Goal: Book appointment/travel/reservation

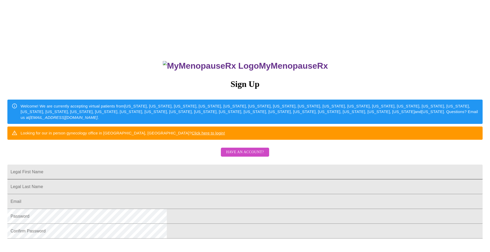
click at [200, 179] on input "Legal First Name" at bounding box center [244, 171] width 475 height 15
drag, startPoint x: 198, startPoint y: 188, endPoint x: 179, endPoint y: 184, distance: 19.0
click at [179, 179] on input "Legal First Name" at bounding box center [244, 171] width 475 height 15
type input "[PERSON_NAME]"
click at [189, 179] on input "Legal First Name" at bounding box center [244, 171] width 475 height 15
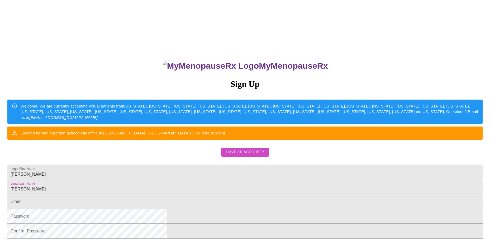
type input "[PERSON_NAME]"
click at [179, 209] on input "Legal First Name" at bounding box center [244, 201] width 475 height 15
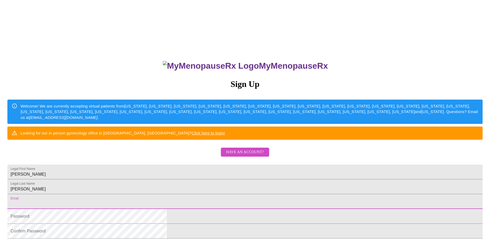
click at [195, 209] on input "Legal First Name" at bounding box center [244, 201] width 475 height 15
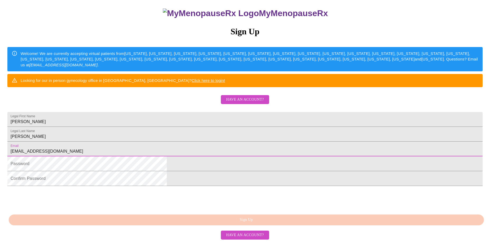
scroll to position [53, 0]
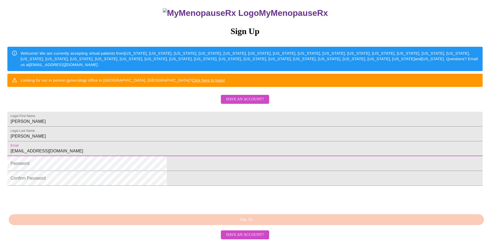
type input "[EMAIL_ADDRESS][DOMAIN_NAME]"
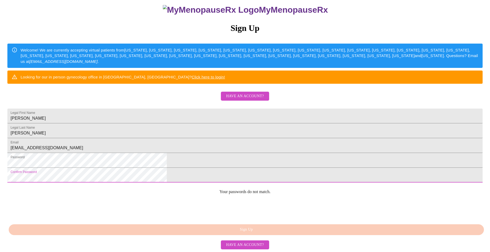
scroll to position [95, 0]
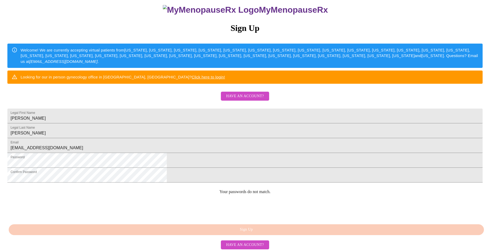
click at [247, 246] on span "Have an account?" at bounding box center [245, 244] width 38 height 7
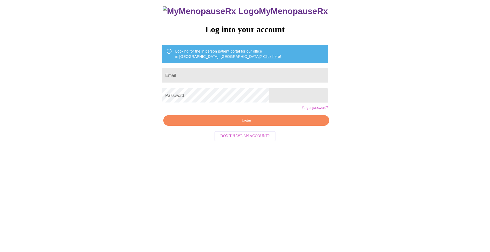
scroll to position [5, 0]
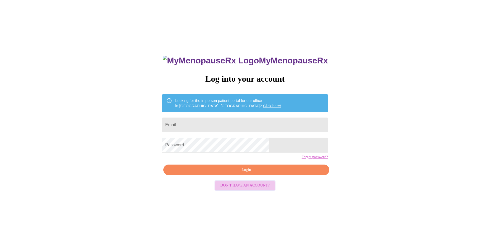
click at [256, 189] on span "Don't have an account?" at bounding box center [244, 185] width 49 height 7
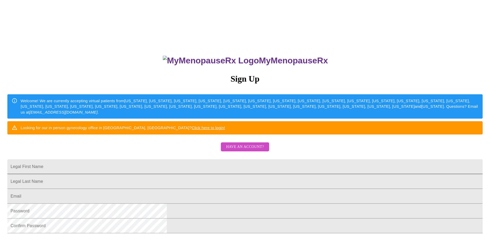
click at [239, 173] on input "Legal First Name" at bounding box center [244, 166] width 475 height 15
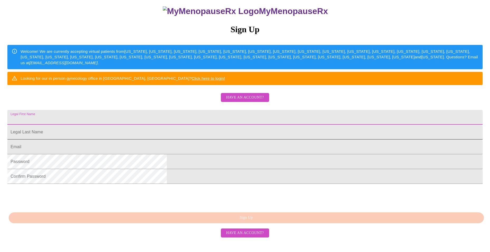
scroll to position [84, 0]
click at [185, 148] on input "Legal First Name" at bounding box center [244, 146] width 475 height 15
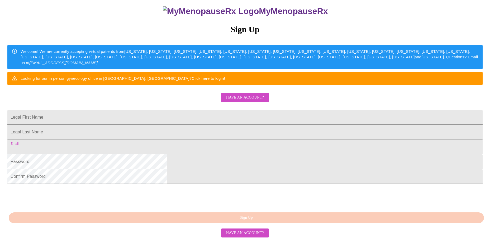
type input "[EMAIL_ADDRESS][DOMAIN_NAME]"
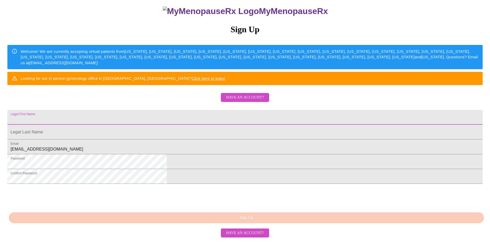
click at [188, 110] on input "Legal First Name" at bounding box center [244, 117] width 475 height 15
type input "[PERSON_NAME]"
click at [184, 120] on input "Legal First Name" at bounding box center [244, 117] width 475 height 15
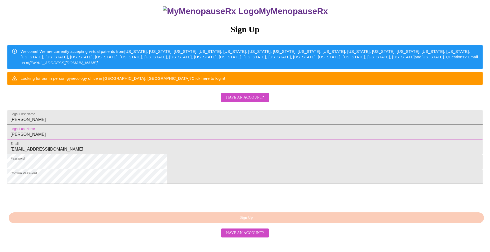
type input "[PERSON_NAME]"
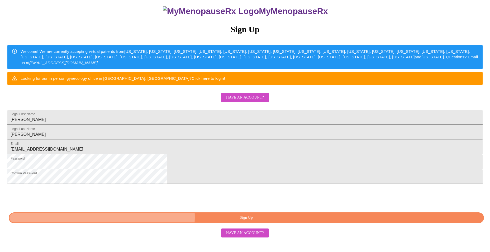
click at [260, 221] on span "Sign Up" at bounding box center [246, 217] width 463 height 7
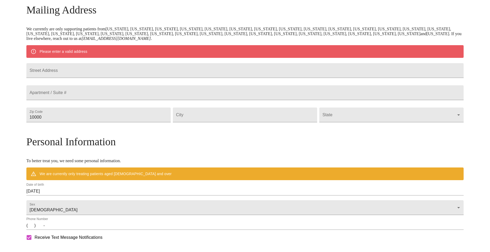
scroll to position [63, 0]
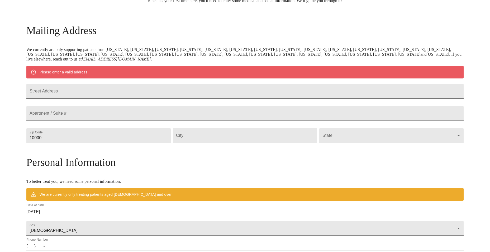
click at [100, 92] on input "Street Address" at bounding box center [244, 91] width 437 height 15
type input "[STREET_ADDRESS][PERSON_NAME]"
click at [101, 143] on input "10000" at bounding box center [98, 135] width 144 height 15
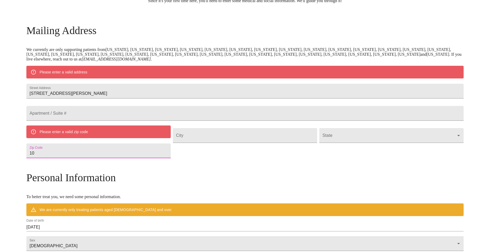
type input "1"
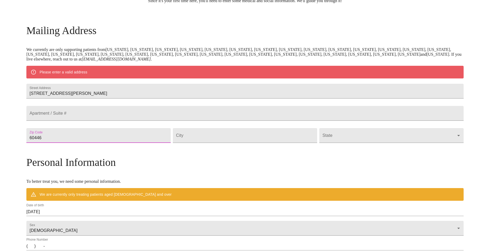
type input "60446"
click at [204, 169] on div "Mailing Address We currently are only supporting patients from [US_STATE], [US_…" at bounding box center [244, 187] width 437 height 326
click at [226, 143] on input "Street Address" at bounding box center [245, 135] width 144 height 15
type input "[GEOGRAPHIC_DATA]"
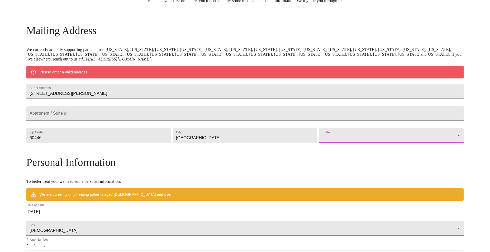
click at [407, 147] on body "MyMenopauseRx Welcome to MyMenopauseRx Since it's your first time here, you'll …" at bounding box center [245, 144] width 486 height 411
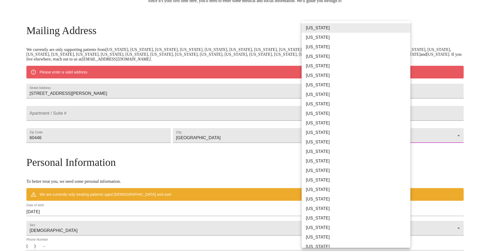
click at [336, 141] on li "[US_STATE]" at bounding box center [358, 142] width 113 height 10
type input "[US_STATE]"
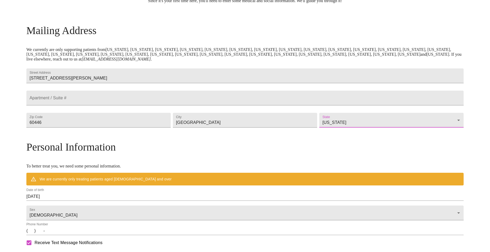
click at [235, 153] on h3 "Personal Information" at bounding box center [244, 147] width 437 height 12
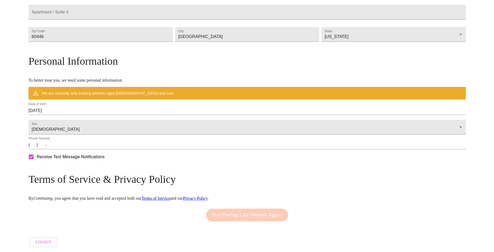
scroll to position [164, 0]
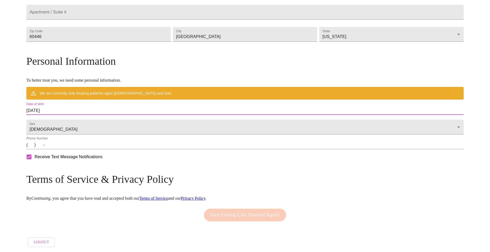
click at [97, 108] on input "[DATE]" at bounding box center [244, 110] width 437 height 8
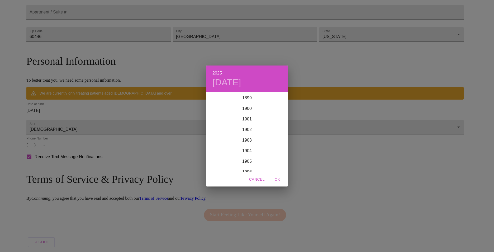
scroll to position [1298, 0]
drag, startPoint x: 246, startPoint y: 142, endPoint x: 246, endPoint y: 149, distance: 6.9
click at [246, 149] on div "1899 1900 1901 1902 1903 1904 1905 1906 1907 1908 1909 1910 1911 1912 1913 1914…" at bounding box center [247, 132] width 82 height 79
click at [253, 99] on div "1977" at bounding box center [247, 98] width 82 height 11
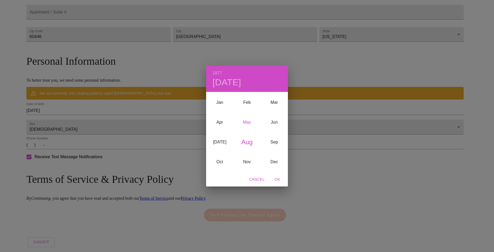
click at [247, 122] on div "May" at bounding box center [246, 122] width 27 height 20
click at [216, 159] on p "29" at bounding box center [215, 157] width 4 height 5
click at [275, 176] on span "OK" at bounding box center [277, 179] width 13 height 7
type input "[DATE]"
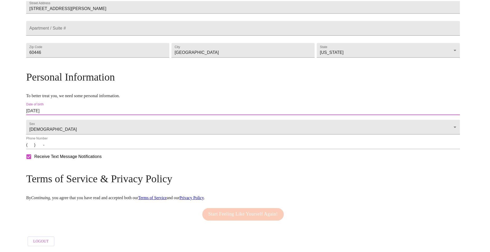
scroll to position [148, 0]
click at [85, 147] on input "(   )    -" at bounding box center [244, 145] width 437 height 8
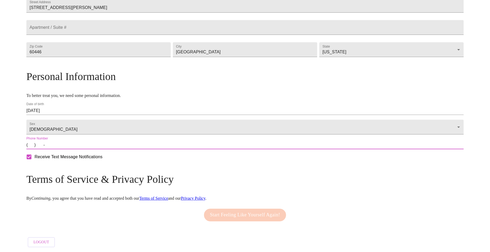
type input "[PHONE_NUMBER]"
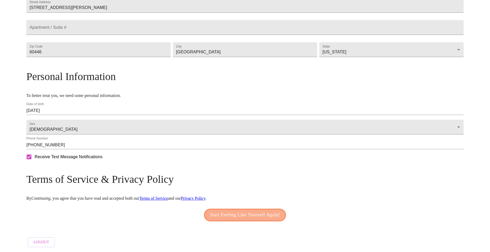
click at [238, 214] on span "Start Feeling Like Yourself Again!" at bounding box center [245, 215] width 70 height 8
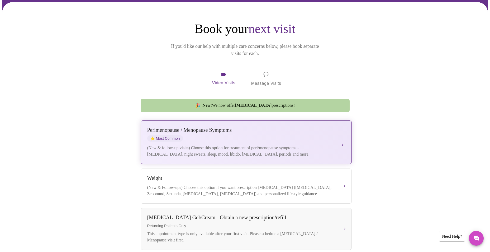
scroll to position [79, 0]
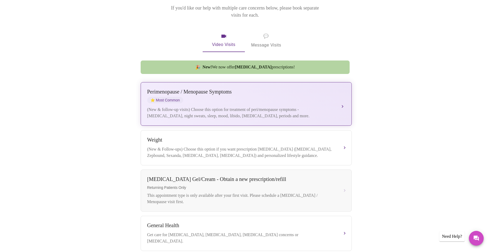
click at [343, 97] on button "[MEDICAL_DATA] / Menopause Symptoms ⭐ Most Common (New & follow-up visits) Choo…" at bounding box center [246, 104] width 211 height 44
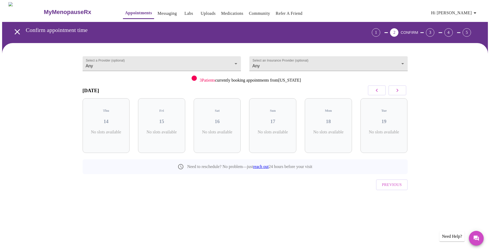
scroll to position [0, 0]
click at [384, 118] on h3 "19" at bounding box center [386, 121] width 39 height 6
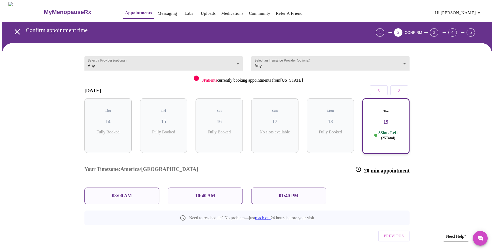
click at [140, 187] on div "08:00 AM" at bounding box center [121, 195] width 75 height 17
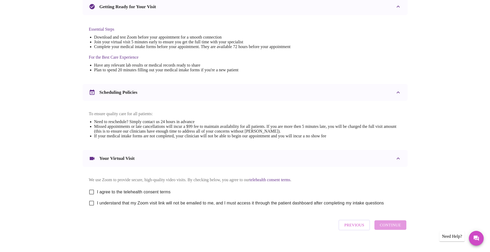
scroll to position [131, 0]
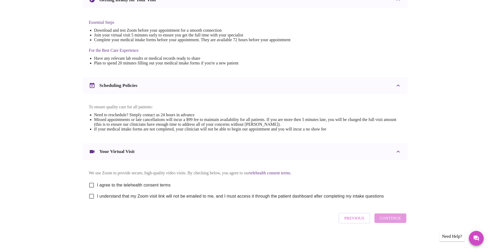
click at [93, 182] on input "I agree to the telehealth consent terms" at bounding box center [91, 184] width 11 height 11
checkbox input "true"
click at [92, 197] on input "I understand that my Zoom visit link will not be emailed to me, and I must acce…" at bounding box center [91, 196] width 11 height 11
checkbox input "true"
click at [392, 220] on span "Continue" at bounding box center [390, 218] width 21 height 7
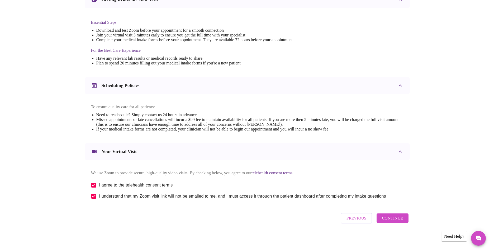
scroll to position [0, 0]
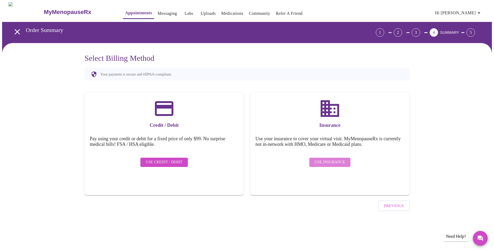
click at [333, 160] on span "Use Insurance" at bounding box center [330, 162] width 30 height 7
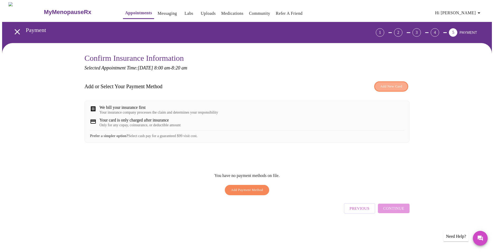
click at [382, 84] on span "Add New Card" at bounding box center [391, 86] width 22 height 6
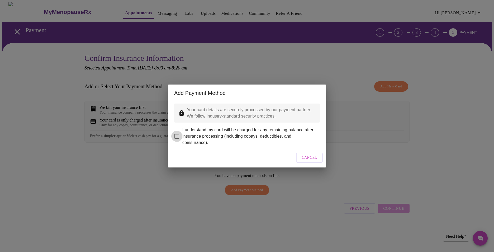
click at [177, 131] on input "I understand my card will be charged for any remaining balance after insurance …" at bounding box center [176, 136] width 11 height 11
checkbox input "true"
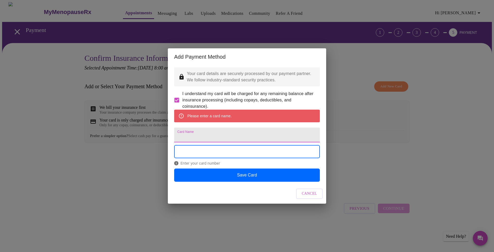
click at [202, 138] on input "Card Name" at bounding box center [247, 134] width 146 height 15
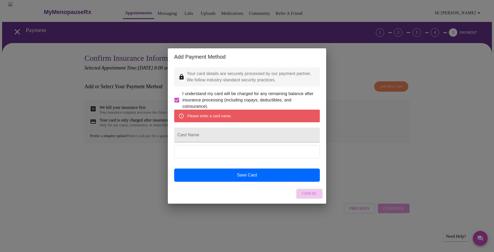
click at [310, 197] on span "Cancel" at bounding box center [309, 193] width 15 height 7
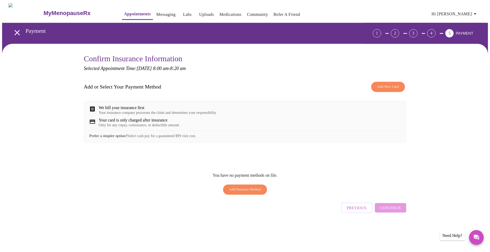
scroll to position [146, 0]
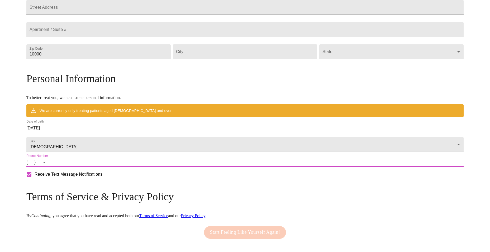
click at [86, 167] on input "(   )    -" at bounding box center [244, 162] width 437 height 8
type input "[PHONE_NUMBER]"
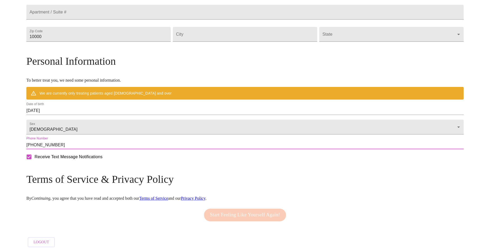
scroll to position [179, 0]
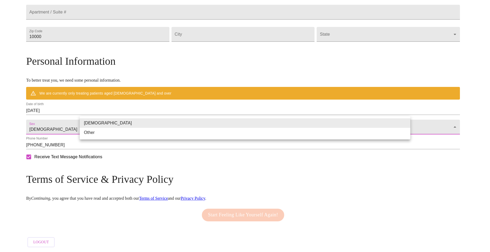
click at [138, 125] on body "MyMenopauseRx Welcome to MyMenopauseRx Since it's your first time here, you'll …" at bounding box center [245, 43] width 486 height 411
click at [125, 121] on li "[DEMOGRAPHIC_DATA]" at bounding box center [245, 123] width 331 height 10
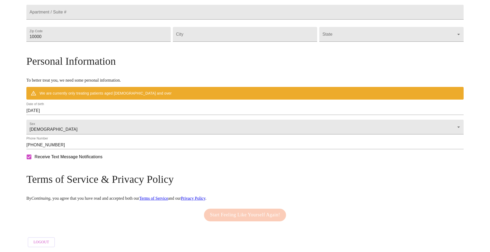
click at [92, 41] on form "Zip Code 10000" at bounding box center [98, 34] width 144 height 20
click at [92, 36] on input "10000" at bounding box center [98, 34] width 144 height 15
drag, startPoint x: 102, startPoint y: 38, endPoint x: -1, endPoint y: 25, distance: 103.6
click at [0, 25] on html "MyMenopauseRx Welcome to MyMenopauseRx Since it's your first time here, you'll …" at bounding box center [245, 44] width 490 height 416
type input "60446"
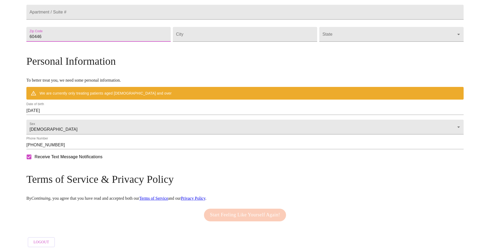
click at [102, 62] on h3 "Personal Information" at bounding box center [244, 61] width 437 height 12
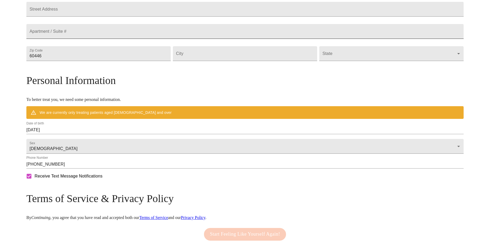
scroll to position [100, 0]
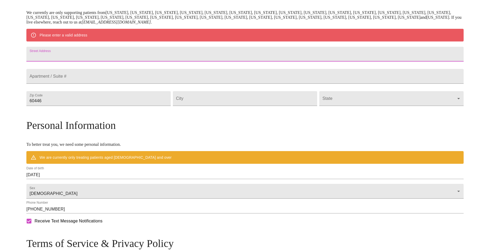
click at [151, 53] on input "Street Address" at bounding box center [244, 54] width 437 height 15
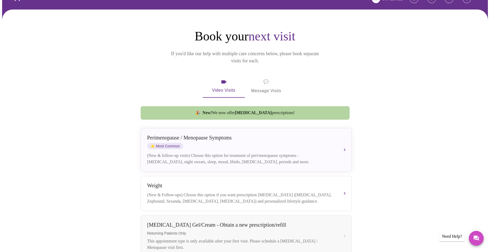
scroll to position [79, 0]
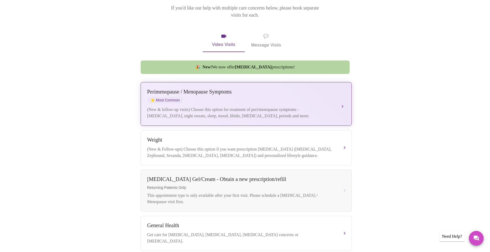
click at [255, 106] on div "(New & follow-up visits) Choose this option for treatment of peri/menopause sym…" at bounding box center [240, 112] width 187 height 13
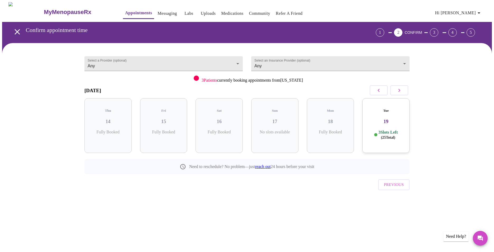
click at [378, 130] on p "3 Slots Left ( 25 Total)" at bounding box center [387, 135] width 19 height 10
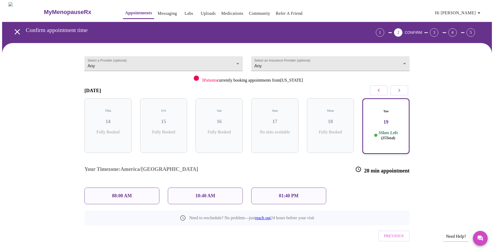
click at [149, 187] on div "08:00 AM" at bounding box center [121, 195] width 75 height 17
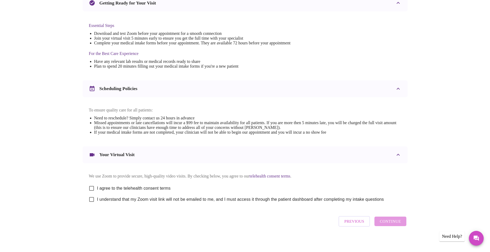
scroll to position [131, 0]
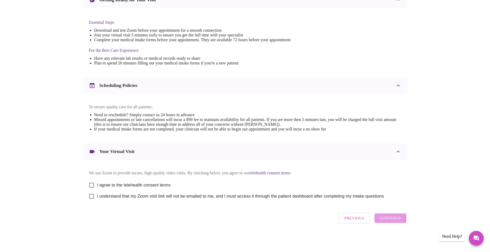
click at [88, 182] on input "I agree to the telehealth consent terms" at bounding box center [91, 184] width 11 height 11
checkbox input "true"
click at [91, 196] on input "I understand that my Zoom visit link will not be emailed to me, and I must acce…" at bounding box center [91, 196] width 11 height 11
checkbox input "true"
click at [388, 218] on span "Continue" at bounding box center [390, 218] width 21 height 7
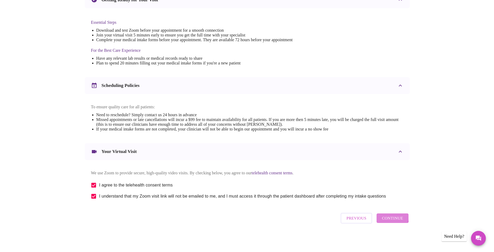
scroll to position [0, 0]
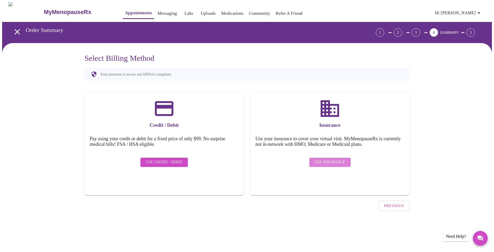
click at [323, 159] on span "Use Insurance" at bounding box center [330, 162] width 30 height 7
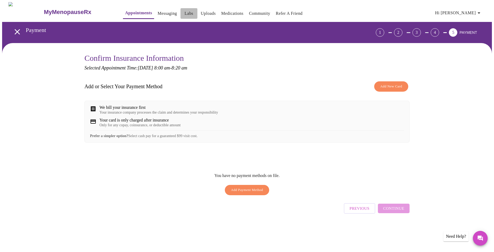
click at [184, 15] on link "Labs" at bounding box center [188, 13] width 9 height 7
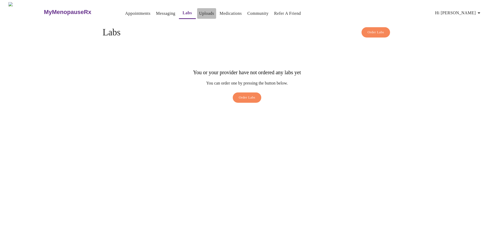
click at [199, 10] on link "Uploads" at bounding box center [206, 13] width 15 height 7
